Goal: Information Seeking & Learning: Check status

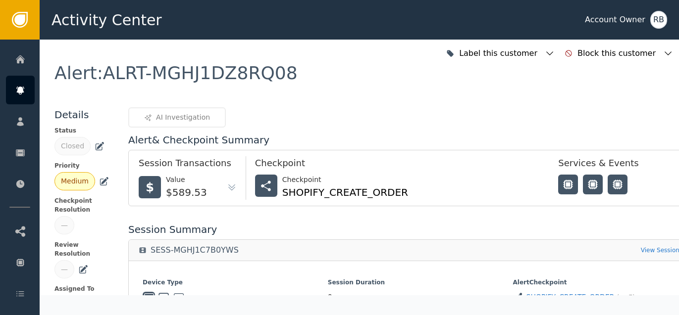
scroll to position [326, 0]
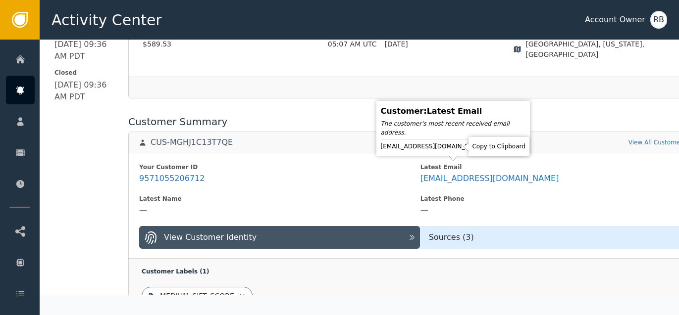
click at [488, 149] on icon at bounding box center [493, 147] width 10 height 10
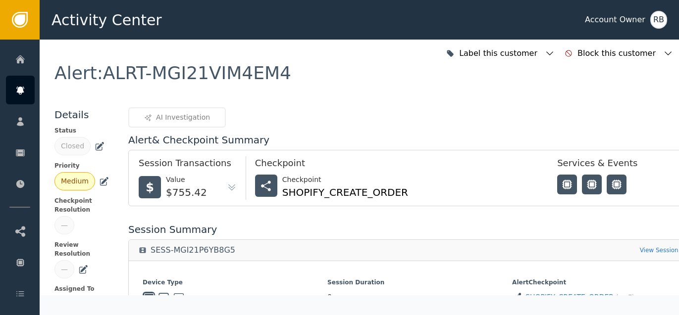
scroll to position [276, 0]
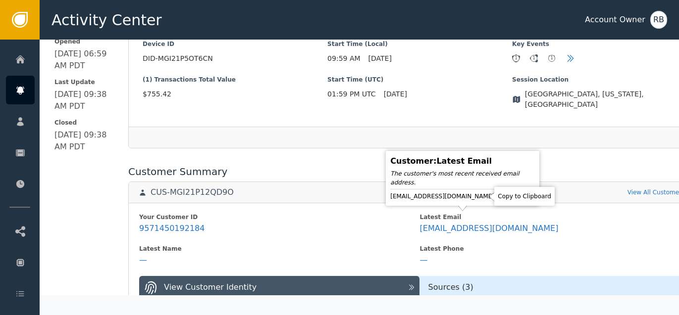
drag, startPoint x: 485, startPoint y: 195, endPoint x: 503, endPoint y: 195, distance: 17.8
click at [499, 195] on icon at bounding box center [502, 197] width 7 height 8
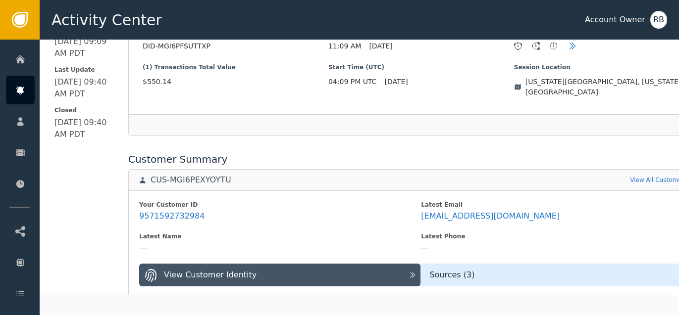
scroll to position [292, 0]
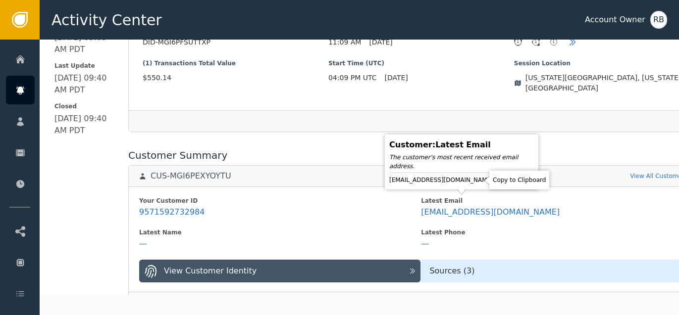
click at [498, 182] on icon at bounding box center [501, 180] width 7 height 8
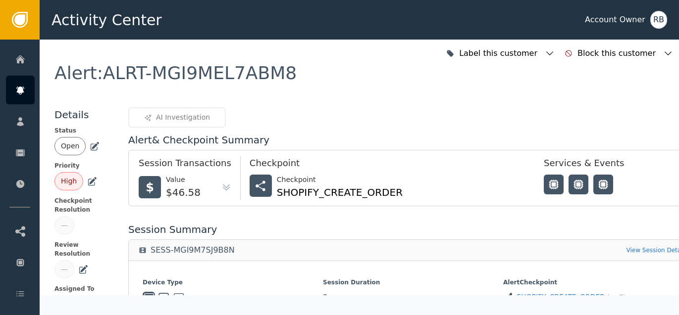
scroll to position [269, 0]
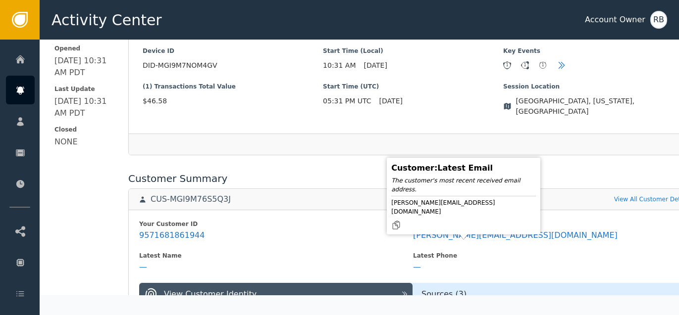
click at [496, 210] on div "Customer : Latest Email The customer's most recent received email address. geof…" at bounding box center [463, 196] width 148 height 72
click at [399, 221] on icon at bounding box center [395, 225] width 7 height 8
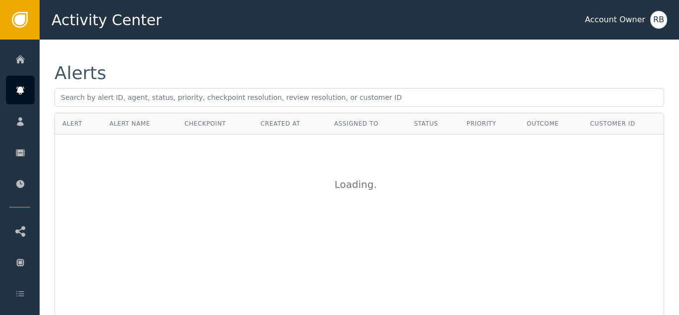
scroll to position [20, 0]
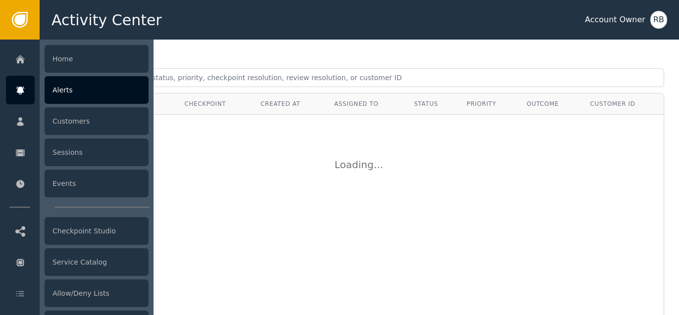
click at [83, 98] on div "Alerts" at bounding box center [97, 90] width 104 height 28
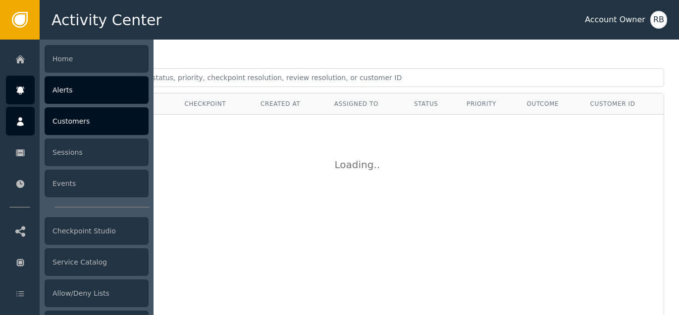
click at [18, 115] on div at bounding box center [20, 121] width 29 height 29
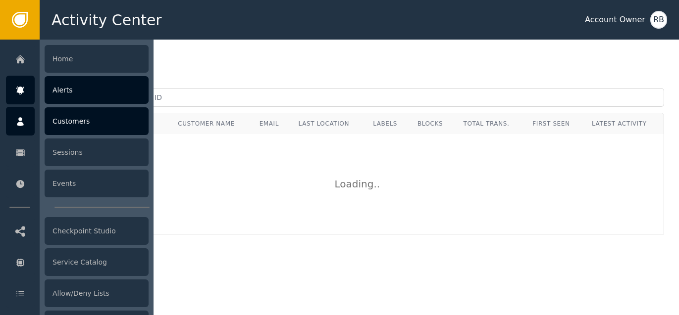
click at [55, 93] on div "Alerts" at bounding box center [97, 90] width 104 height 28
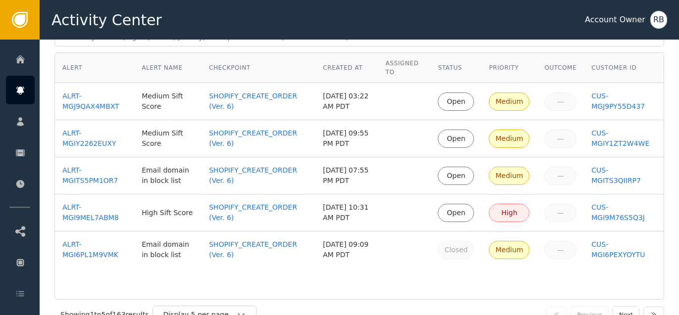
scroll to position [60, 0]
